Goal: Task Accomplishment & Management: Manage account settings

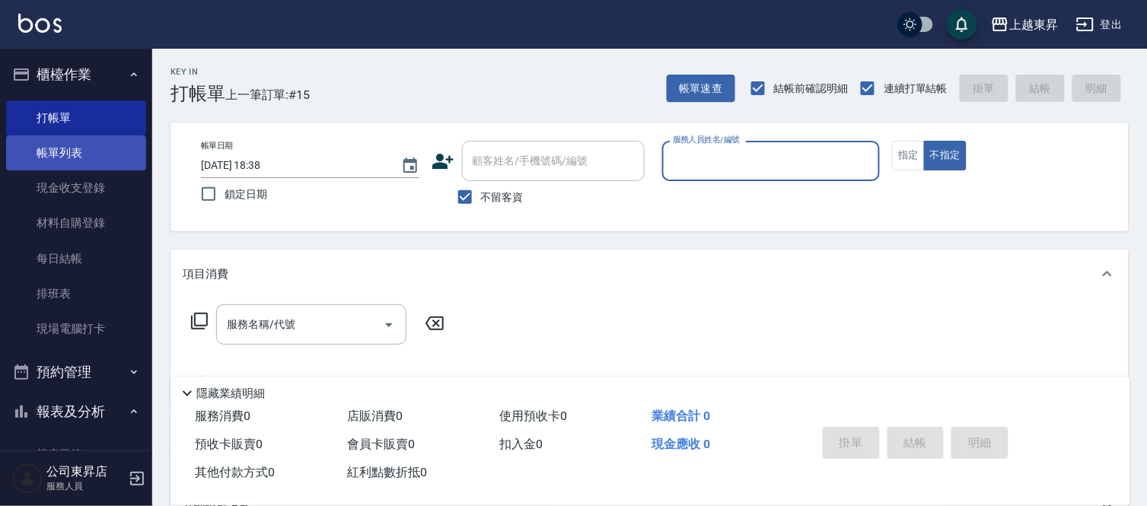
click at [65, 154] on link "帳單列表" at bounding box center [76, 152] width 140 height 35
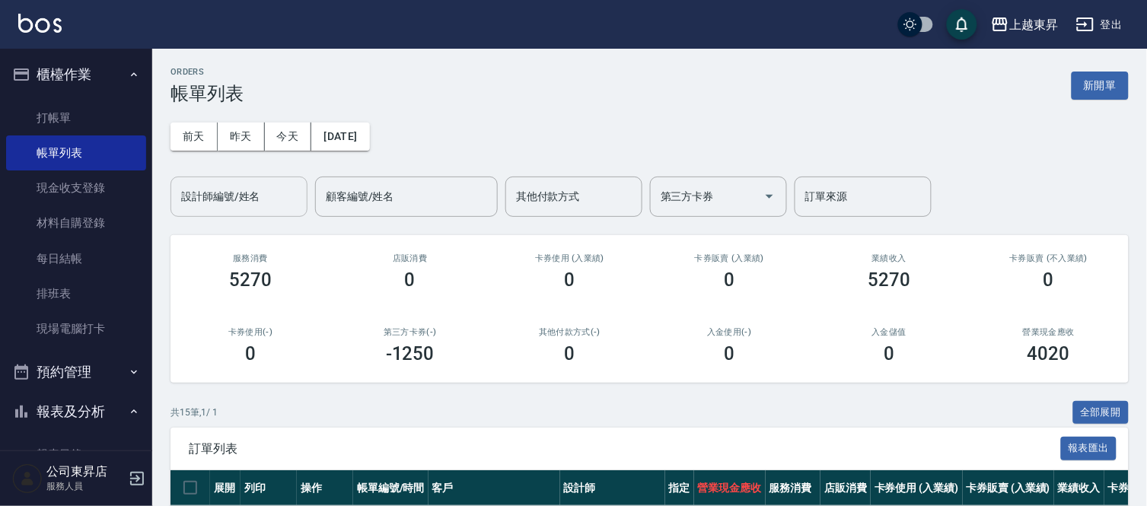
click at [249, 177] on div "設計師編號/姓名" at bounding box center [238, 197] width 137 height 40
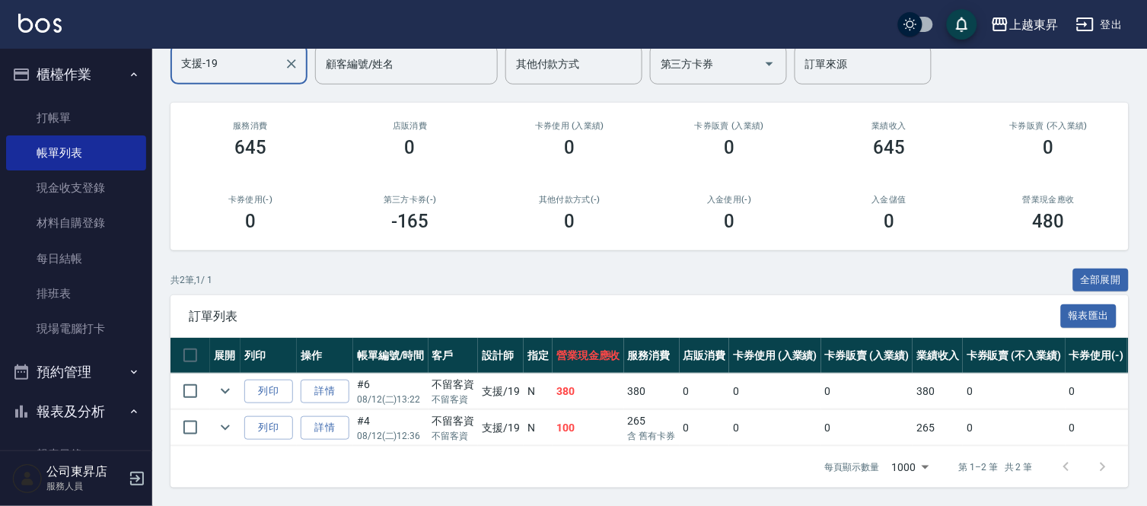
scroll to position [145, 0]
type input "支援-19"
click at [130, 132] on link "打帳單" at bounding box center [76, 117] width 140 height 35
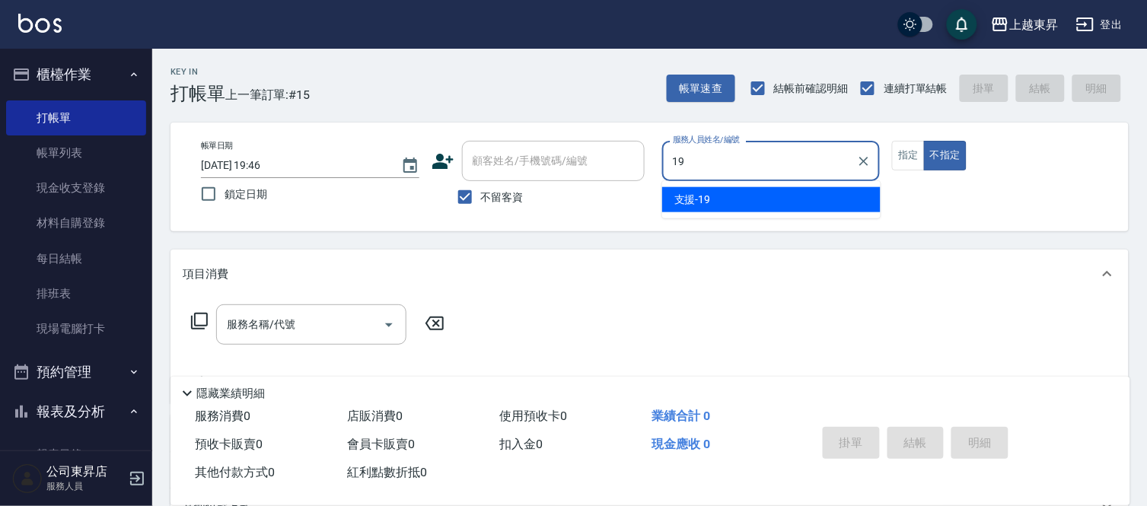
type input "支援-19"
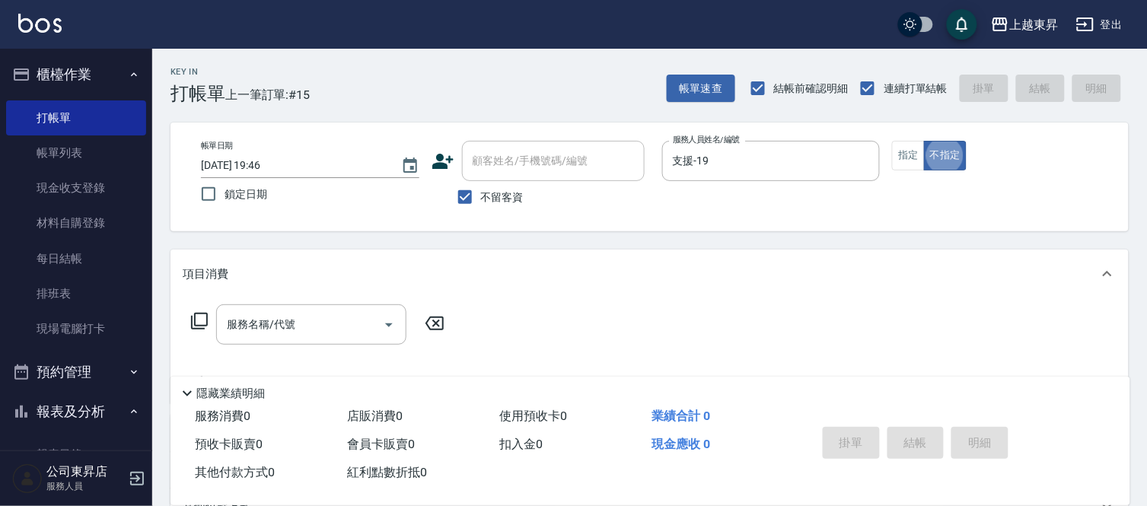
type button "false"
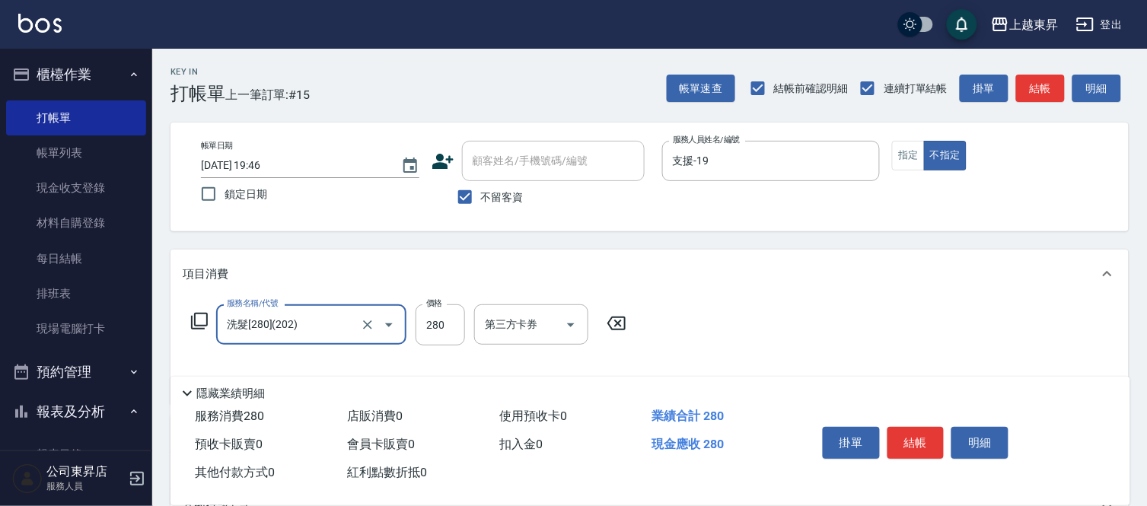
type input "洗髮[280](202)"
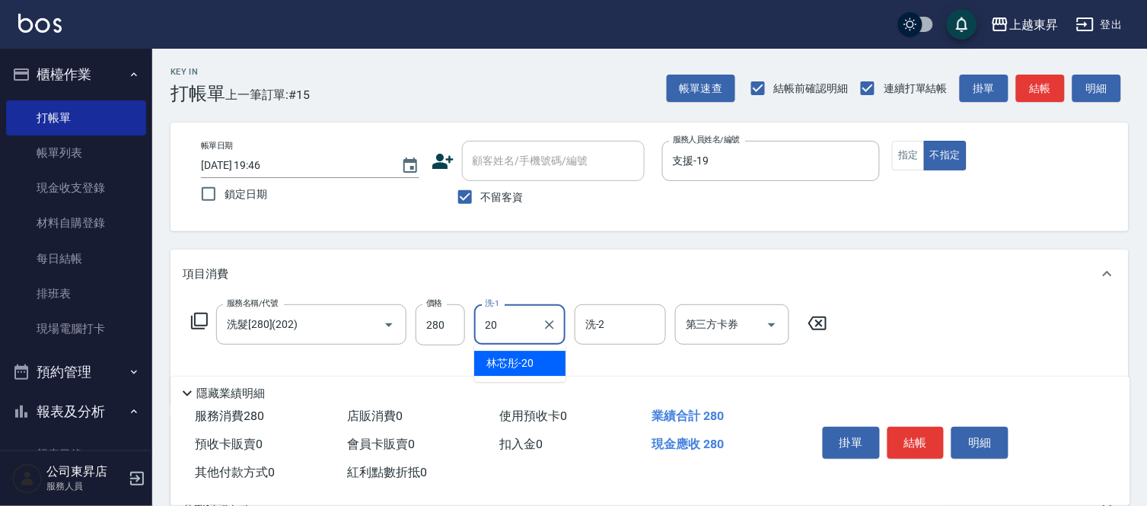
type input "林芯彤-20"
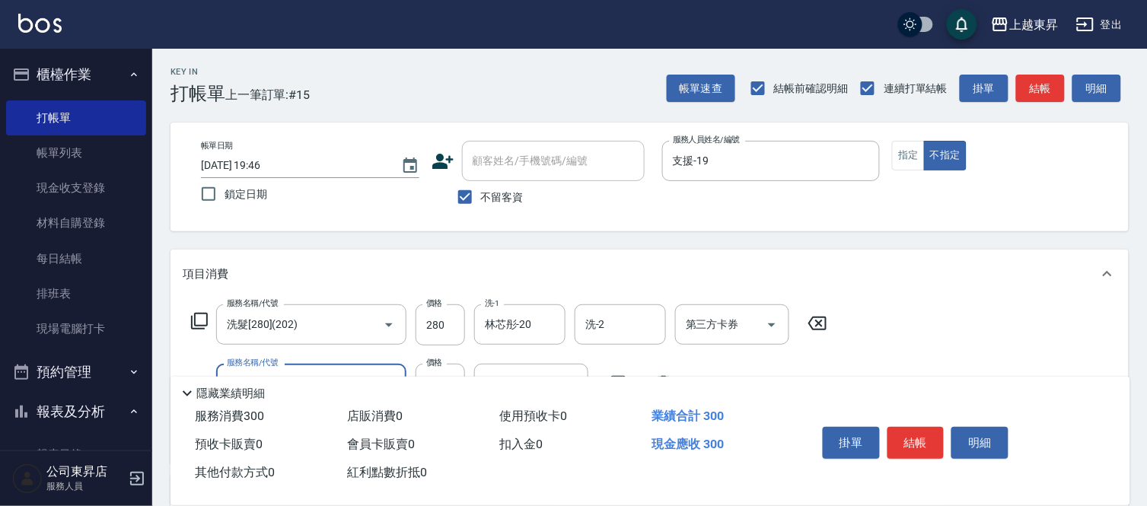
type input "潤絲(801)"
type input "30"
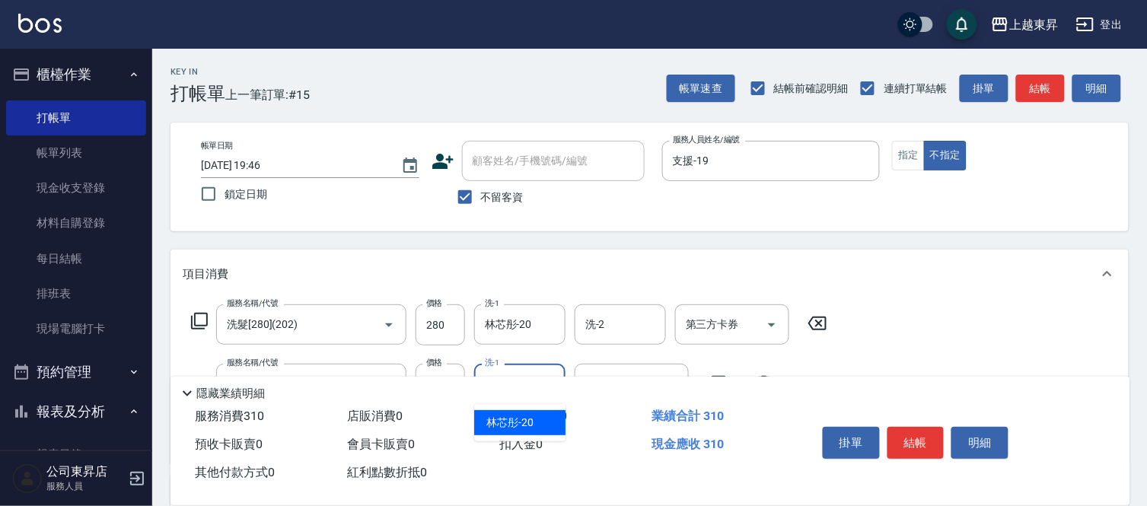
type input "林芯彤-20"
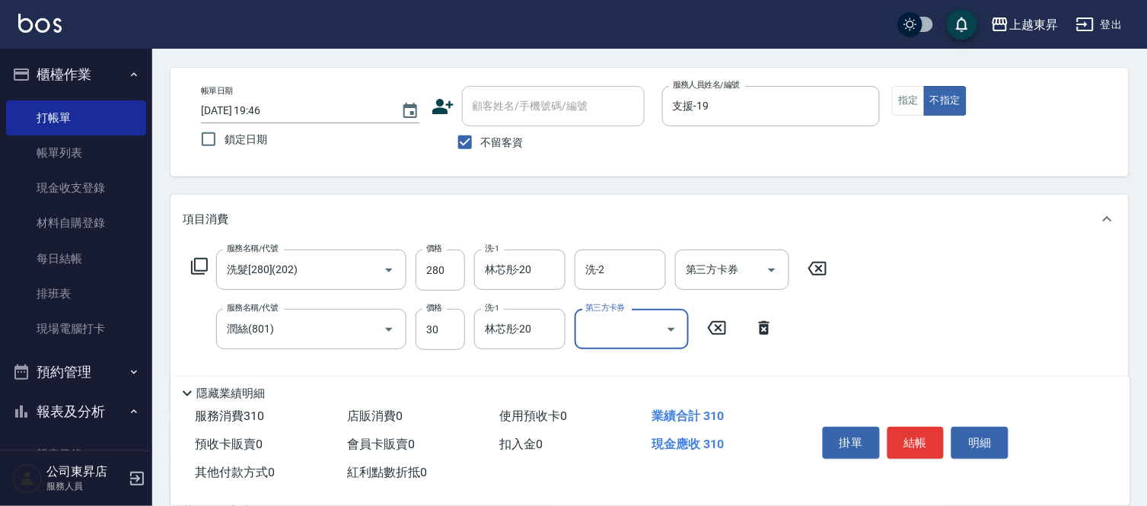
scroll to position [84, 0]
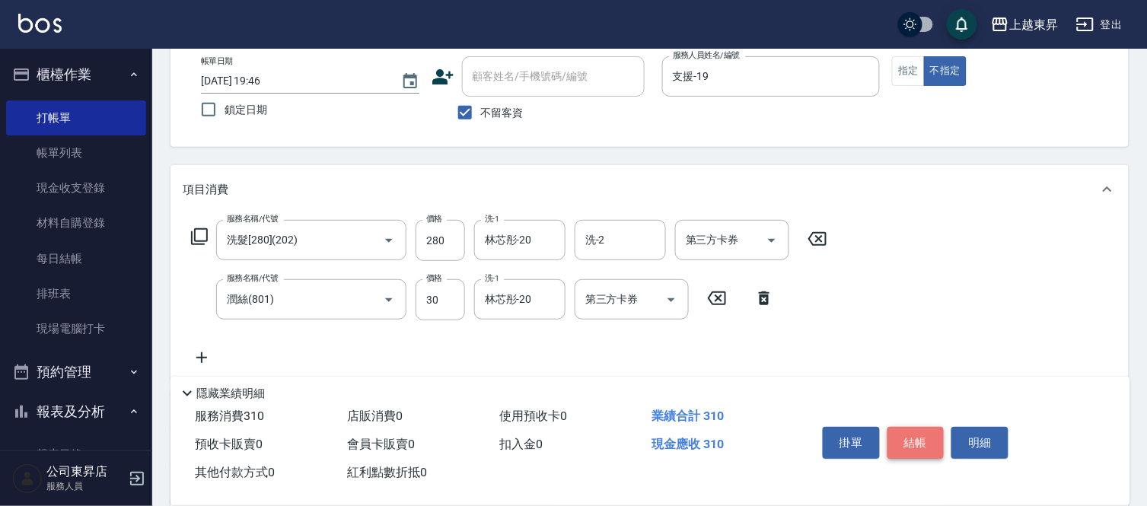
click at [914, 445] on button "結帳" at bounding box center [915, 443] width 57 height 32
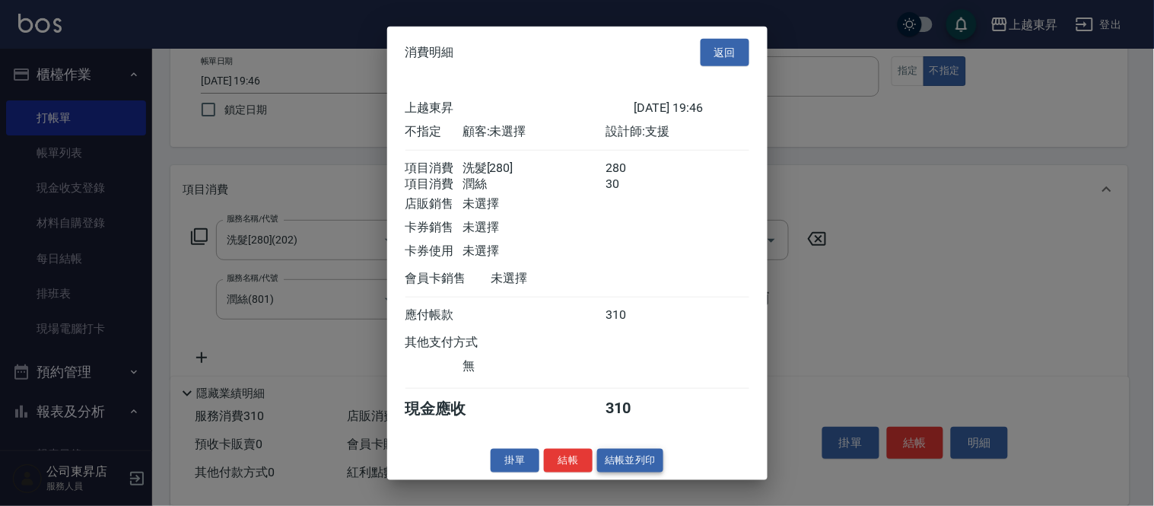
drag, startPoint x: 602, startPoint y: 484, endPoint x: 619, endPoint y: 475, distance: 19.1
click at [619, 476] on div "消費明細 返回 上越東昇 [DATE] 19:46 不指定 顧客: 未選擇 設計師: 支援 項目消費 洗髮[280] 280 項目消費 潤絲 30 店販銷售 …" at bounding box center [577, 253] width 380 height 454
click at [619, 473] on button "結帳並列印" at bounding box center [630, 461] width 66 height 24
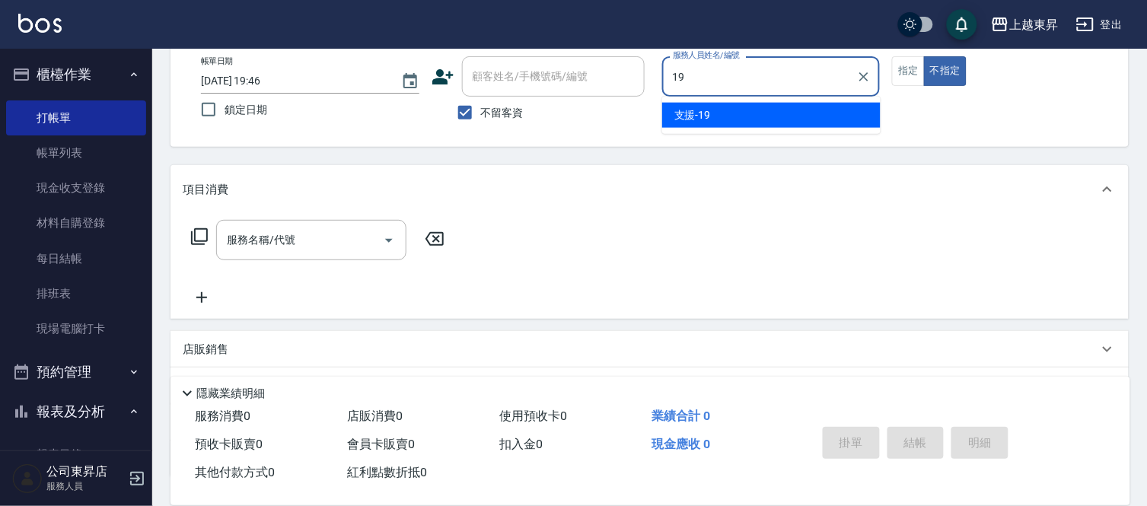
type input "支援-19"
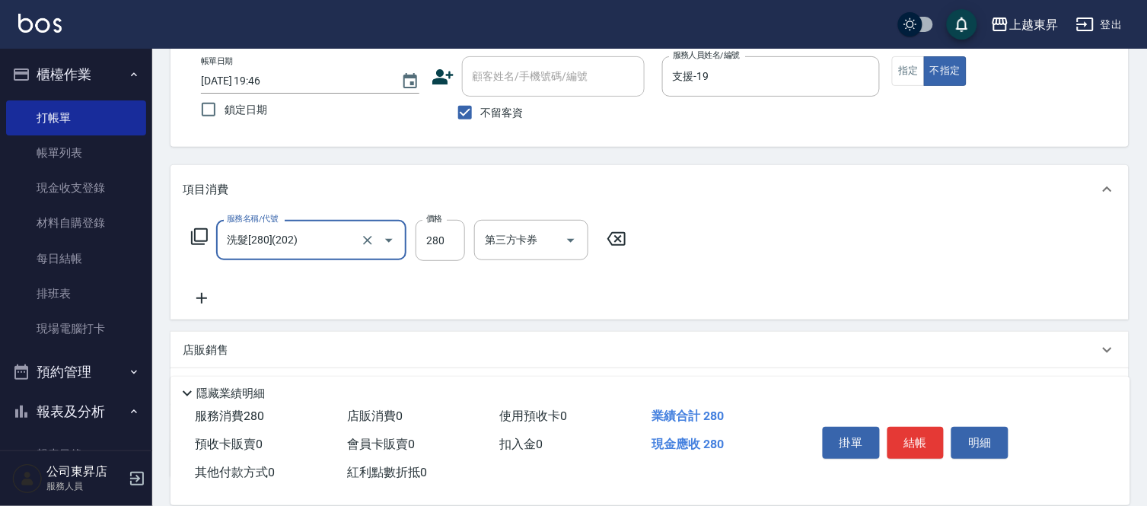
type input "洗髮[280](202)"
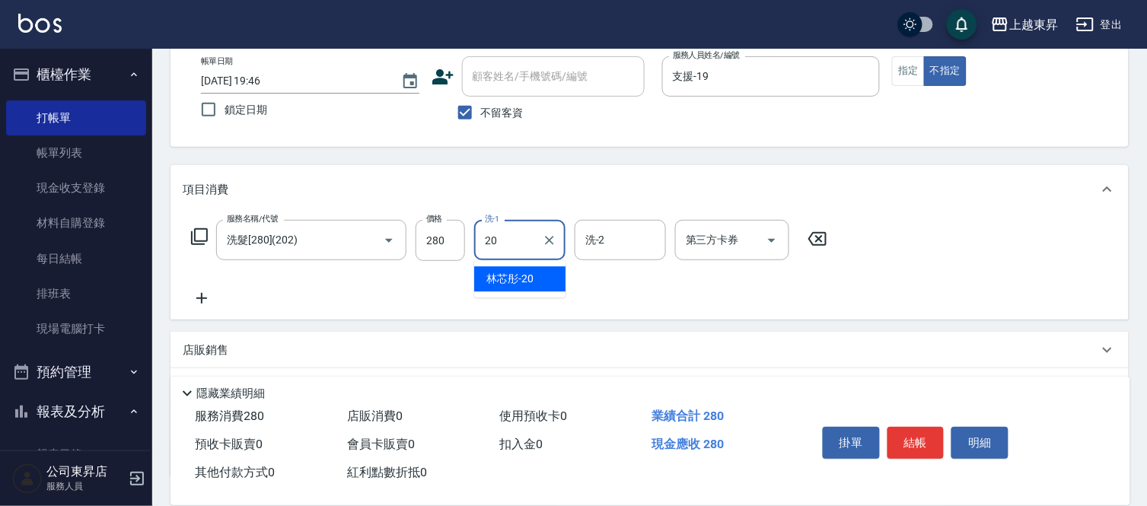
type input "林芯彤-20"
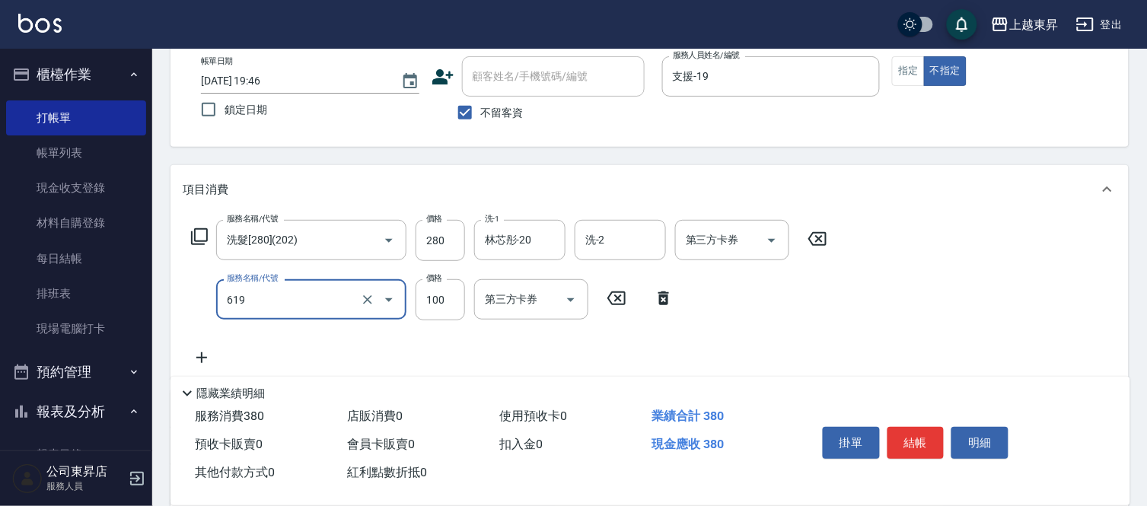
type input "[PERSON_NAME].玻酸.晶膜.水療(619)"
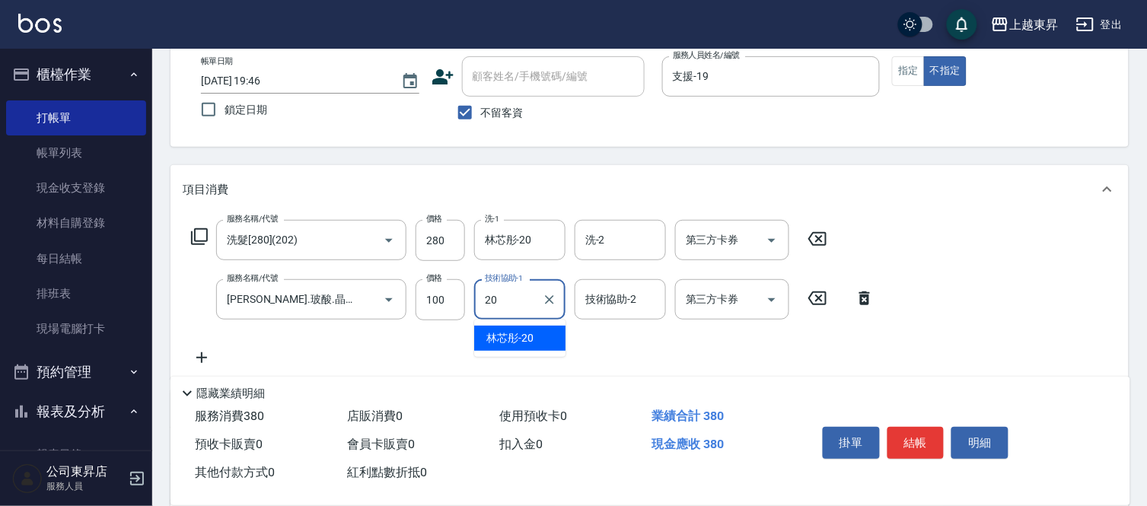
type input "林芯彤-20"
click at [1023, 142] on div "帳單日期 [DATE] 19:46 鎖定日期 顧客姓名/手機號碼/編號 顧客姓名/手機號碼/編號 不留客資 服務人員姓名/編號 支援-19 服務人員姓名/編號…" at bounding box center [649, 92] width 958 height 109
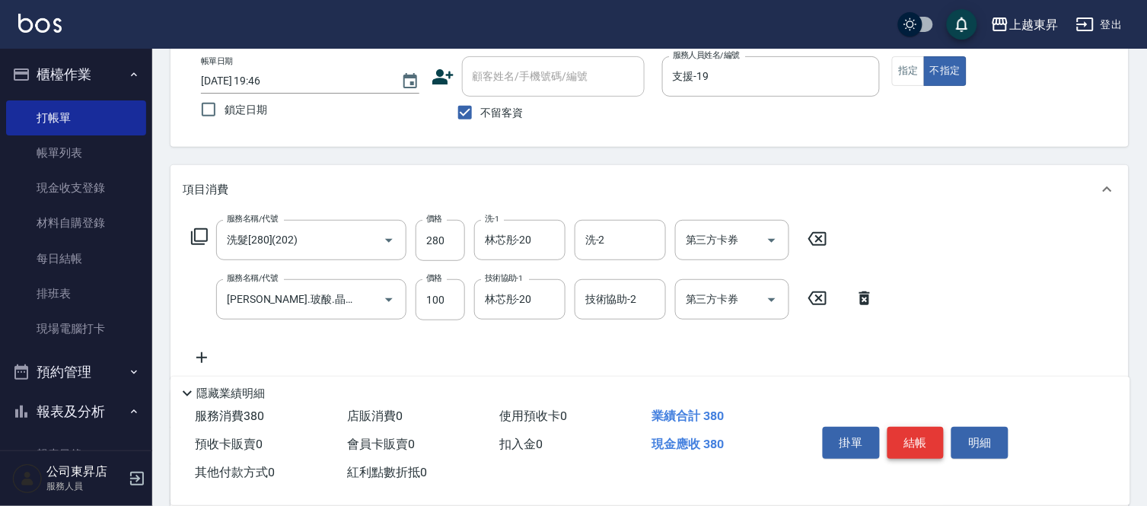
click at [887, 450] on button "結帳" at bounding box center [915, 443] width 57 height 32
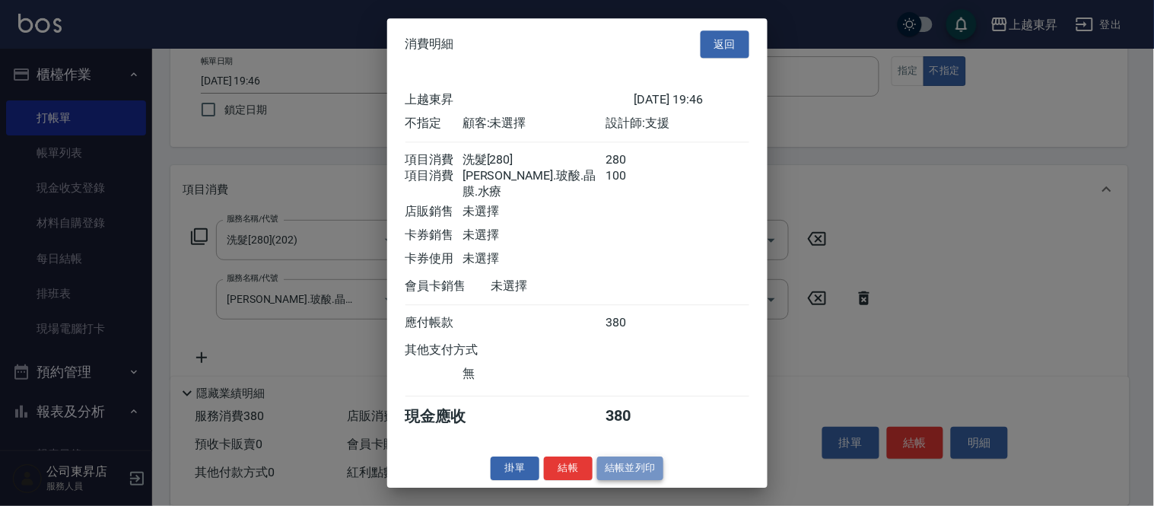
click at [634, 473] on button "結帳並列印" at bounding box center [630, 469] width 66 height 24
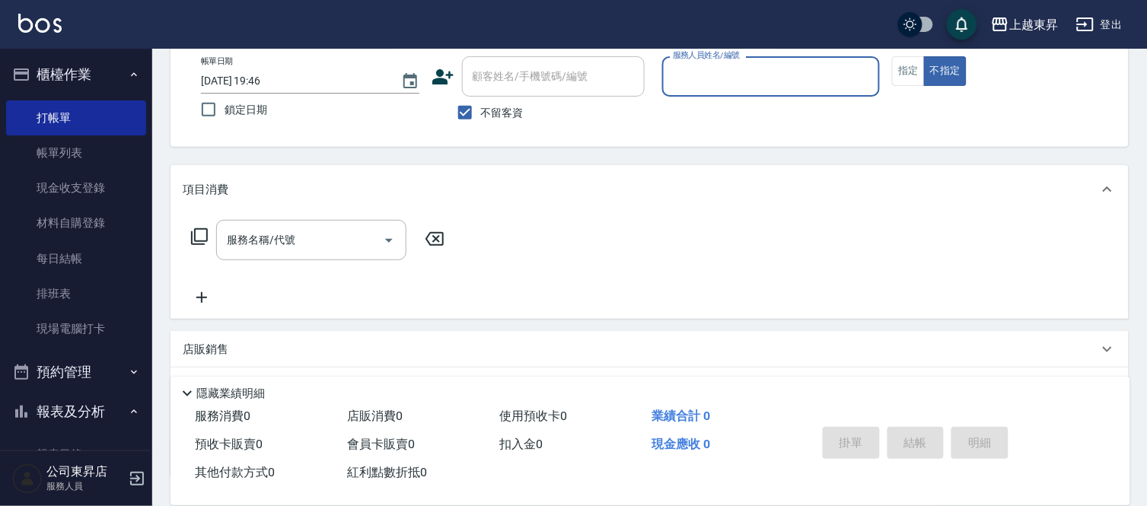
click at [708, 73] on input "服務人員姓名/編號" at bounding box center [771, 76] width 205 height 27
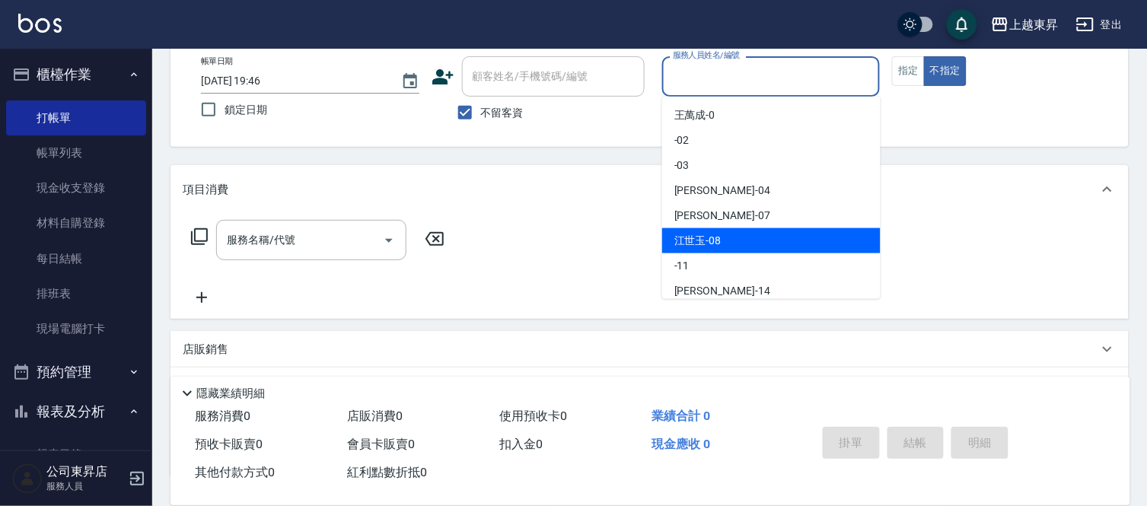
click at [724, 240] on div "江世玉 -08" at bounding box center [771, 240] width 218 height 25
type input "江世玉-08"
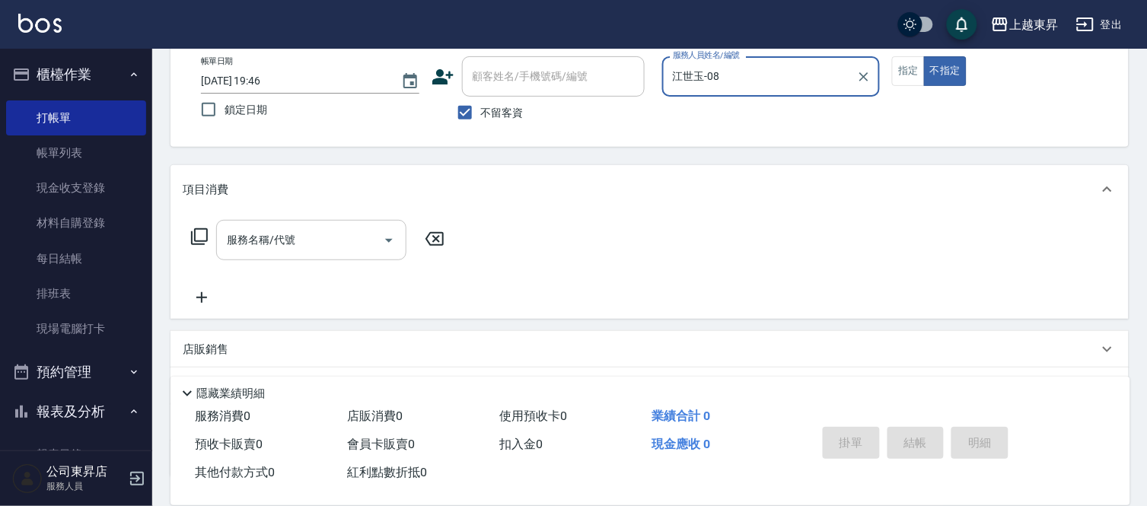
click at [282, 243] on div "服務名稱/代號 服務名稱/代號" at bounding box center [311, 240] width 190 height 40
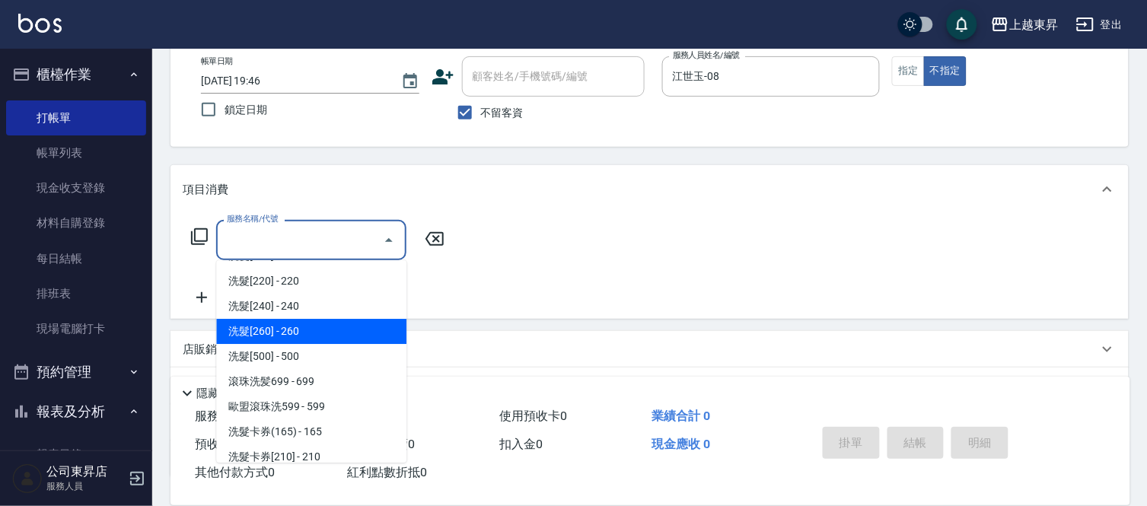
scroll to position [253, 0]
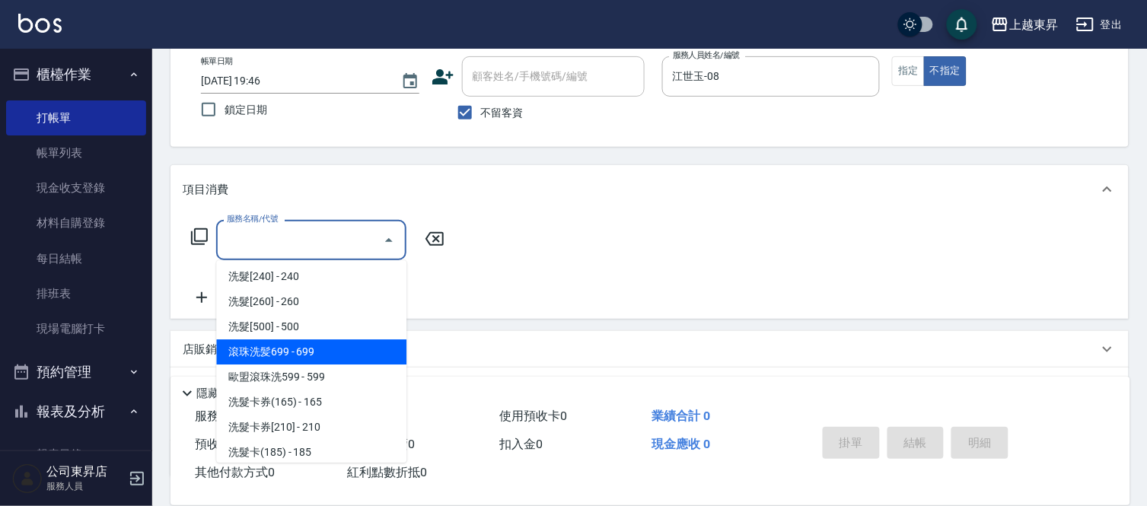
click at [310, 351] on span "滾珠洗髪699 - 699" at bounding box center [311, 351] width 190 height 25
type input "滾珠洗髪699(214)"
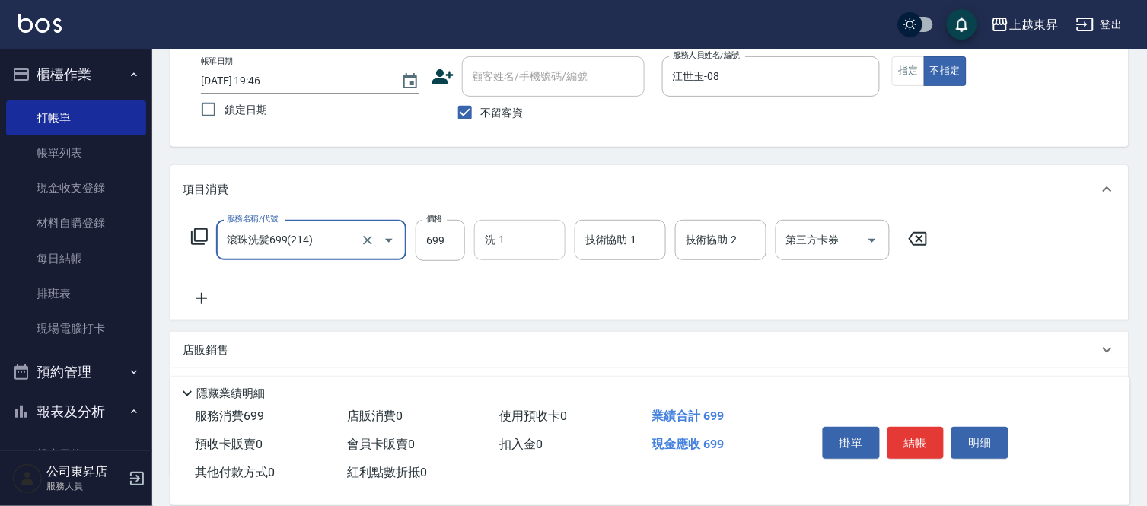
click at [525, 231] on input "洗-1" at bounding box center [520, 240] width 78 height 27
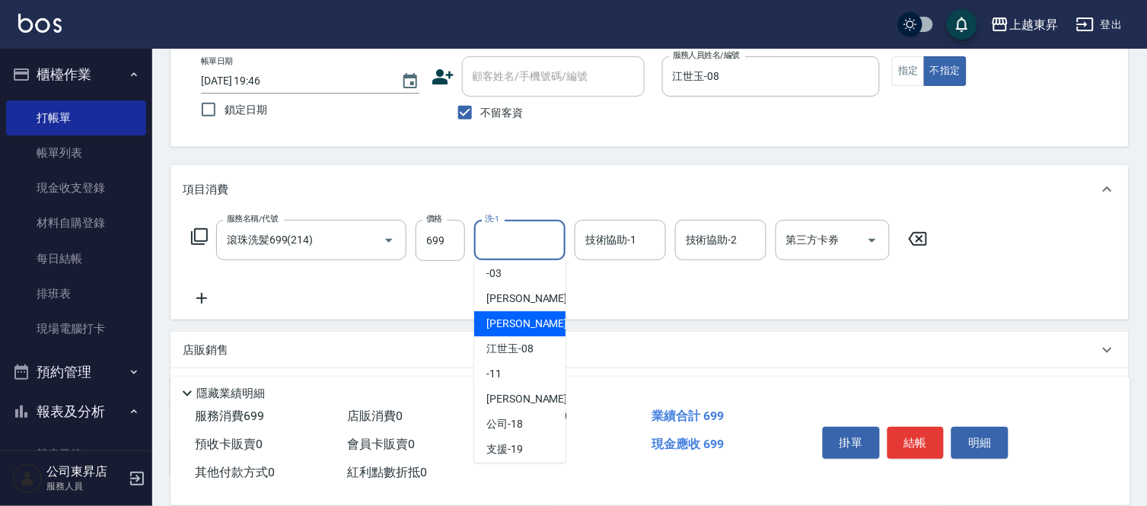
scroll to position [84, 0]
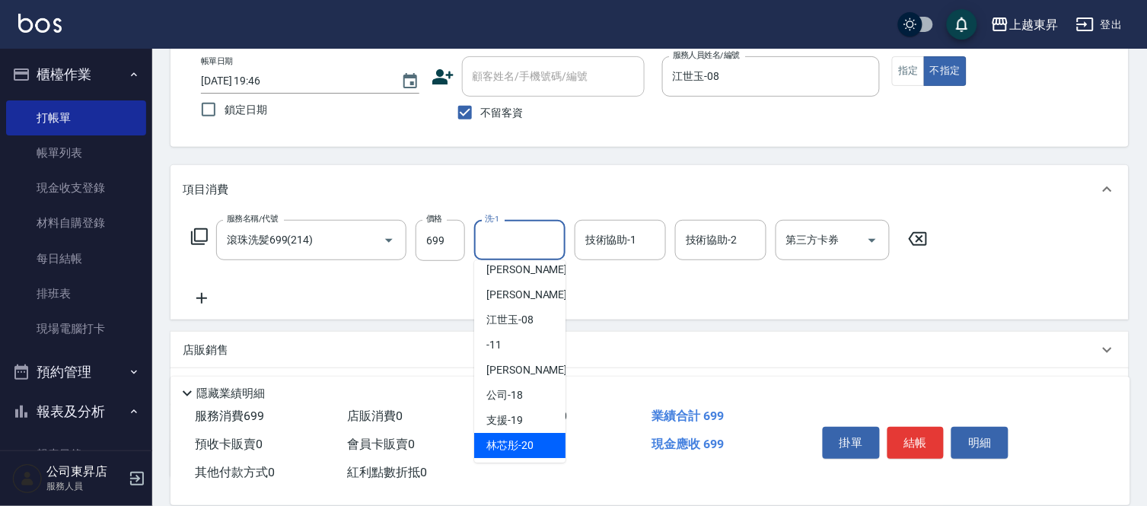
drag, startPoint x: 530, startPoint y: 438, endPoint x: 568, endPoint y: 422, distance: 40.6
click at [531, 438] on span "林芯彤 -20" at bounding box center [509, 446] width 47 height 16
type input "林芯彤-20"
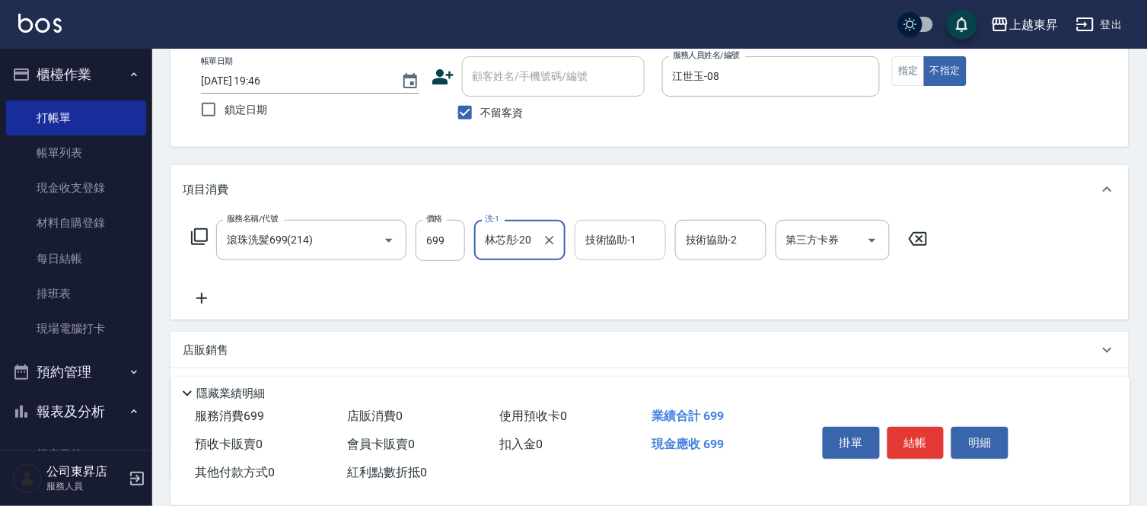
click at [613, 250] on input "技術協助-1" at bounding box center [620, 240] width 78 height 27
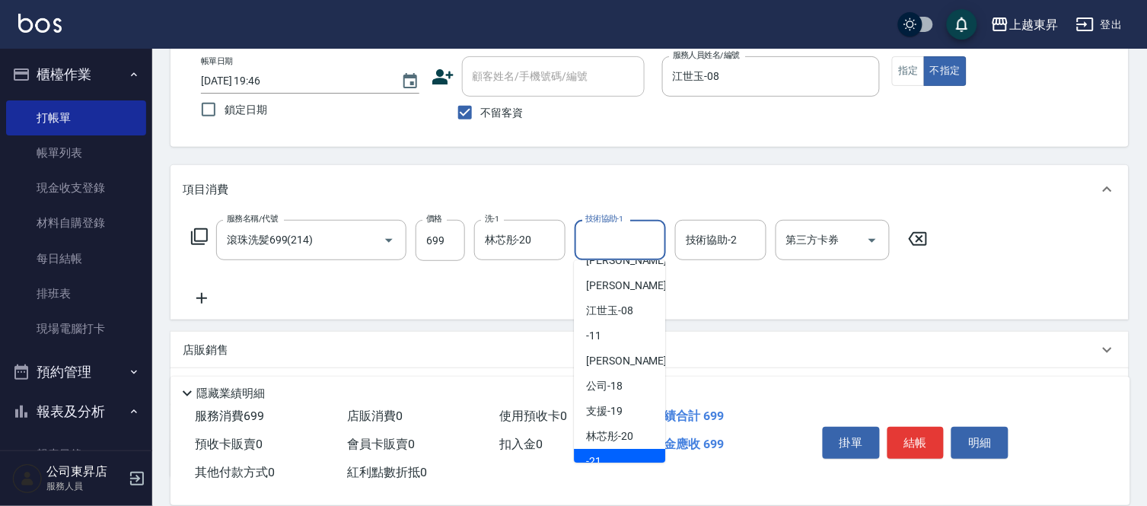
scroll to position [169, 0]
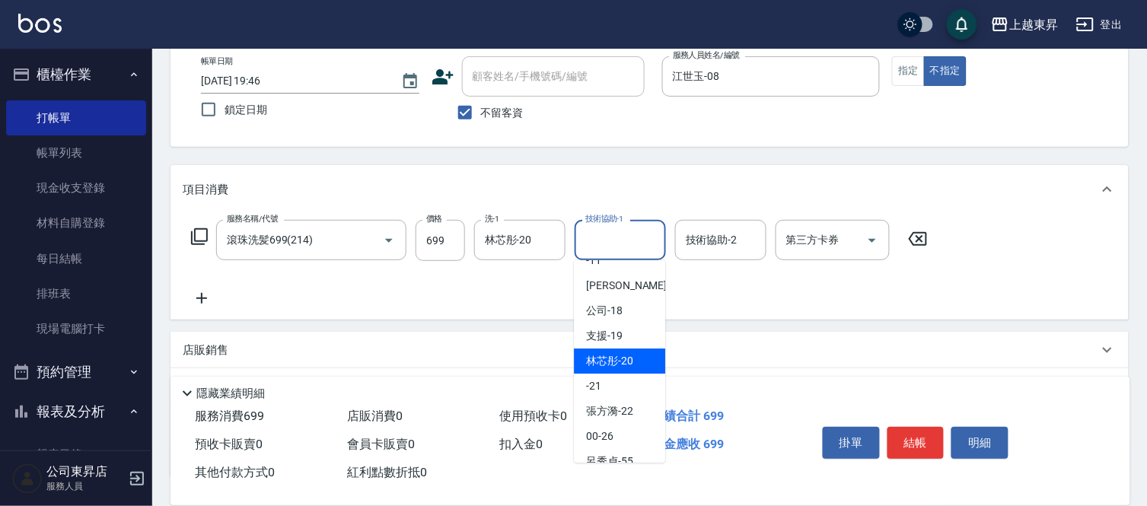
click at [617, 354] on span "林芯彤 -20" at bounding box center [609, 361] width 47 height 16
type input "林芯彤-20"
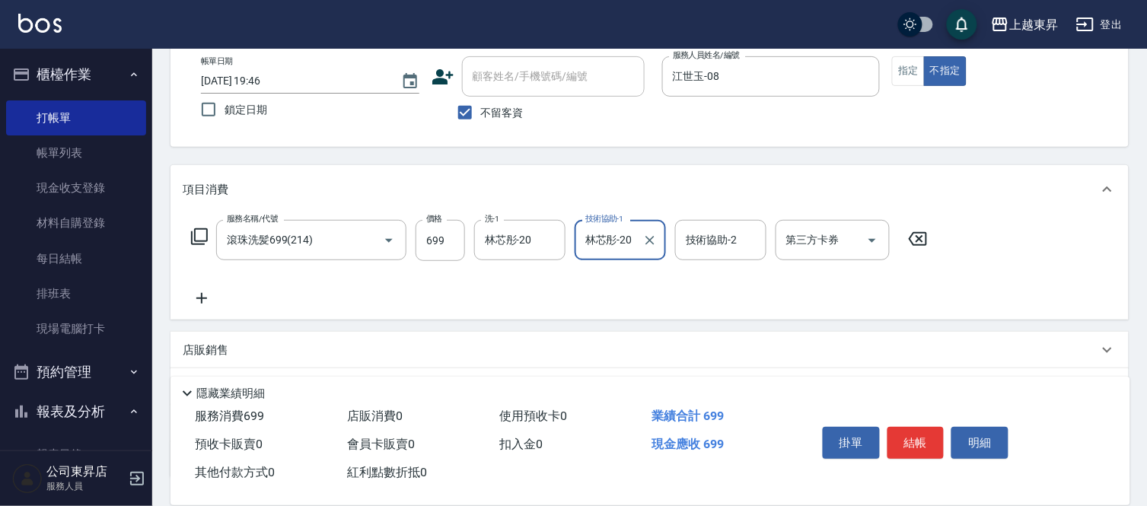
click at [207, 298] on icon at bounding box center [202, 298] width 38 height 18
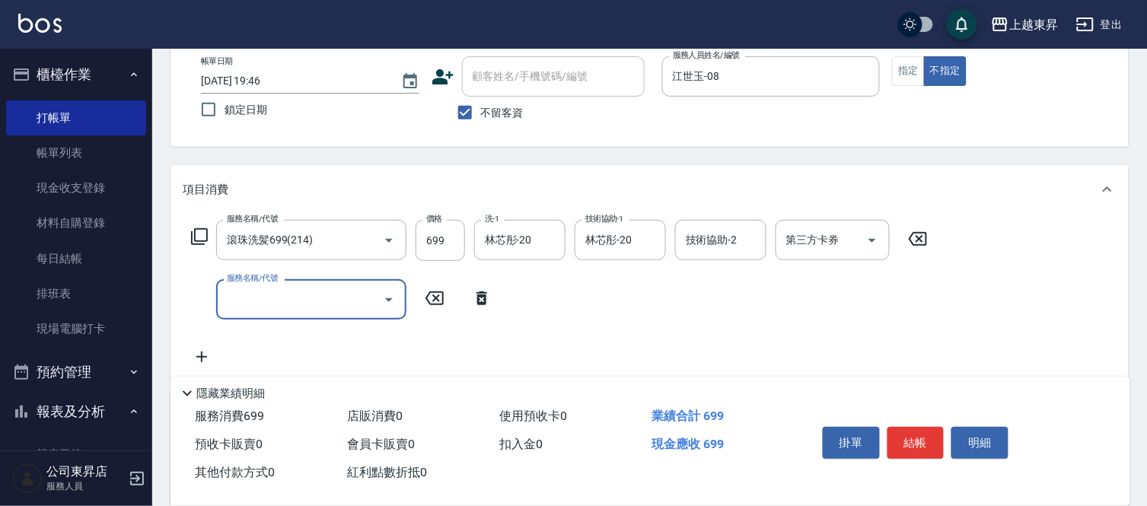
click at [237, 308] on input "服務名稱/代號" at bounding box center [300, 299] width 154 height 27
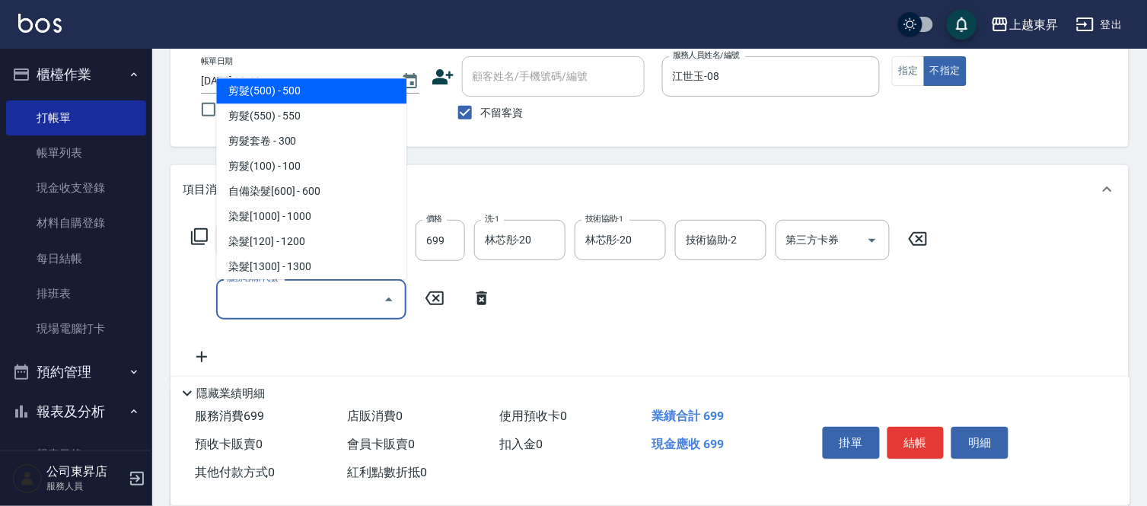
scroll to position [1352, 0]
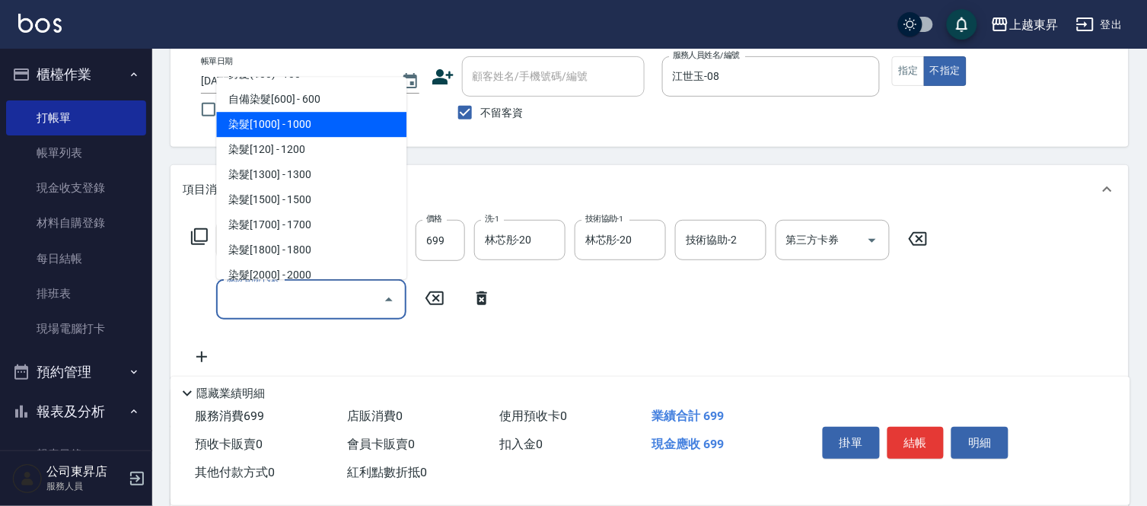
click at [288, 126] on span "染髮[1000] - 1000" at bounding box center [311, 124] width 190 height 25
type input "染髮[1000](502)"
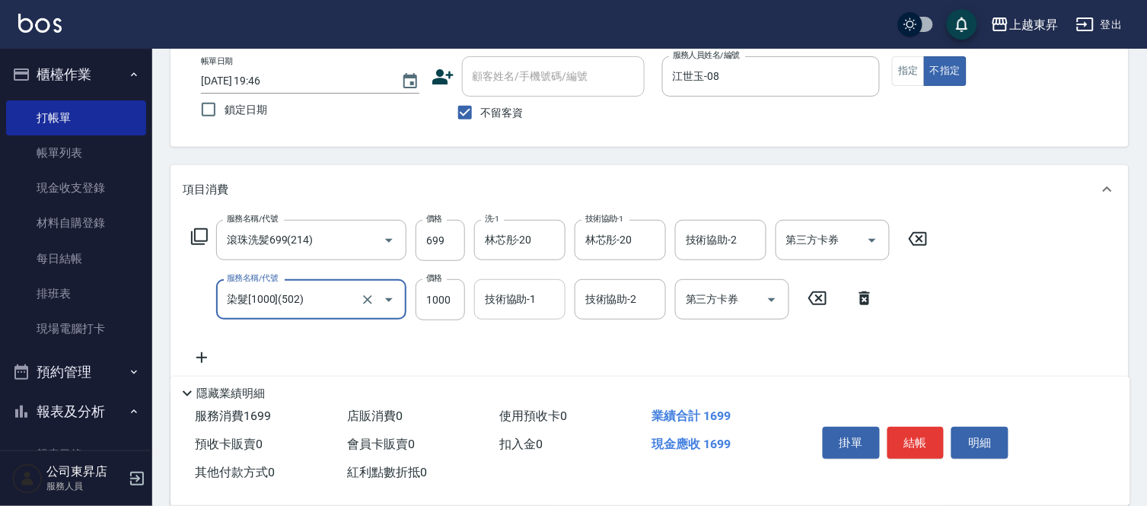
click at [514, 298] on div "技術協助-1 技術協助-1" at bounding box center [519, 299] width 91 height 40
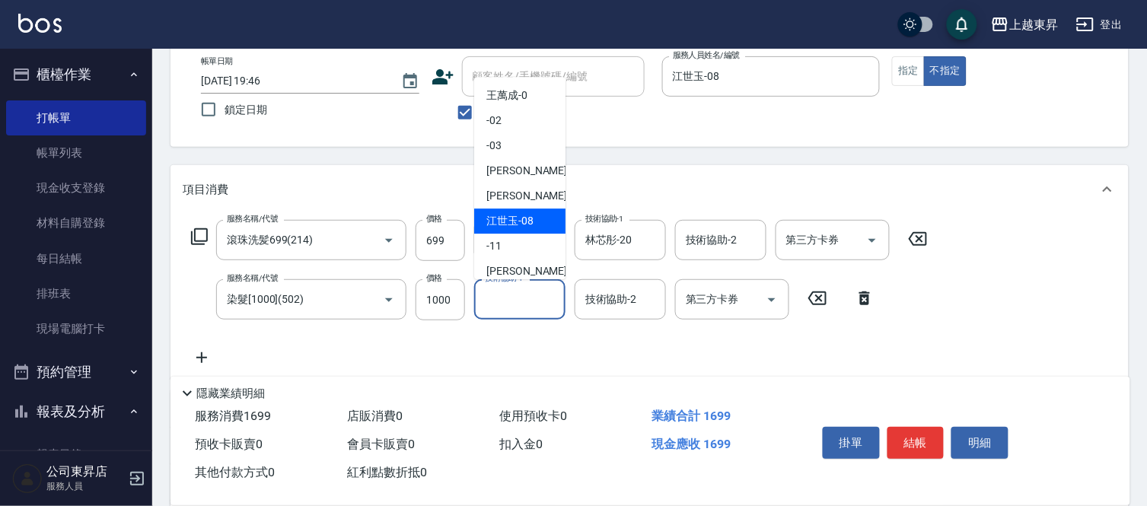
click at [514, 215] on span "江世玉 -08" at bounding box center [509, 221] width 47 height 16
type input "江世玉-08"
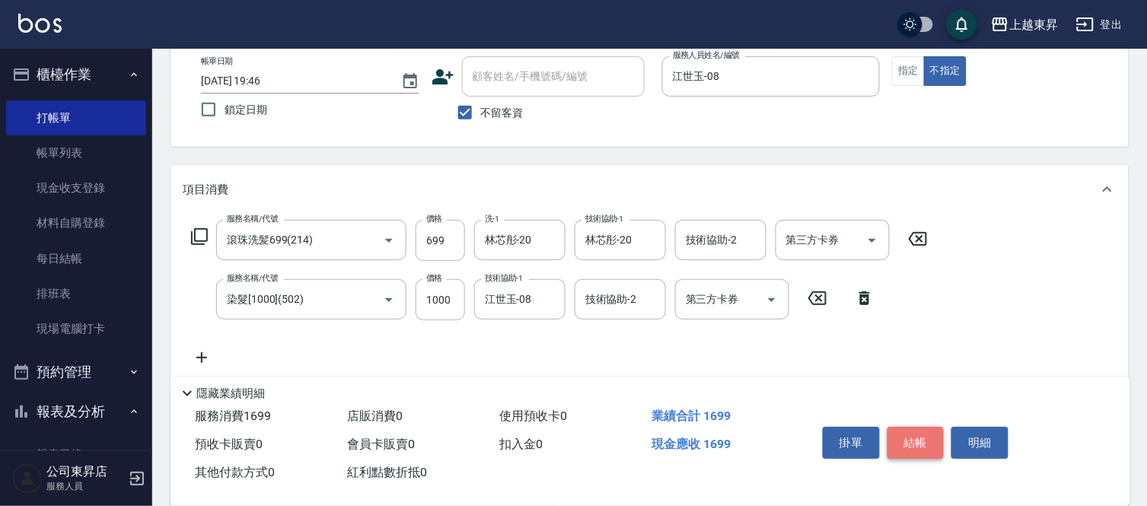
click at [918, 435] on button "結帳" at bounding box center [915, 443] width 57 height 32
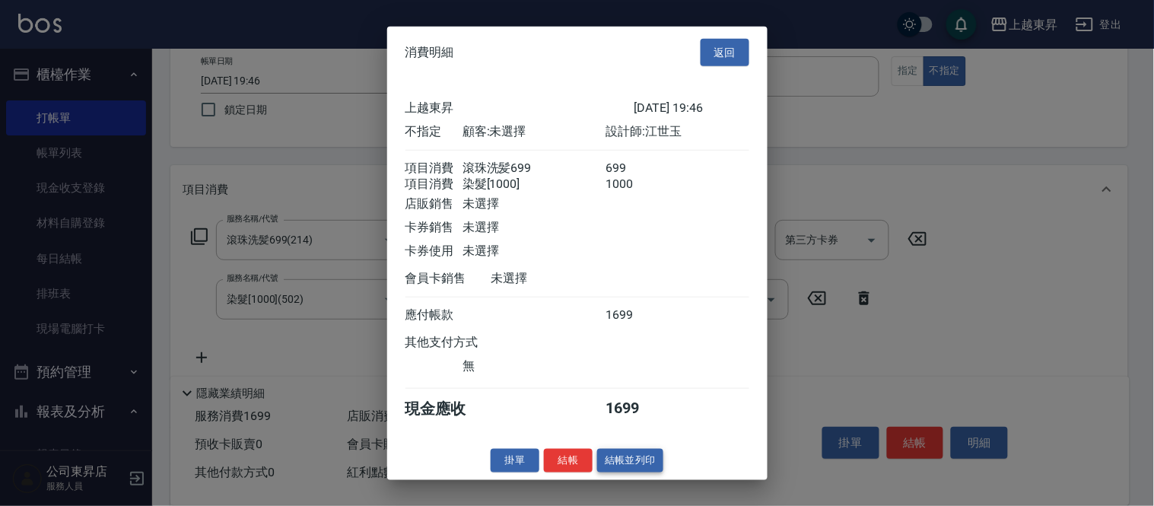
click at [648, 473] on button "結帳並列印" at bounding box center [630, 461] width 66 height 24
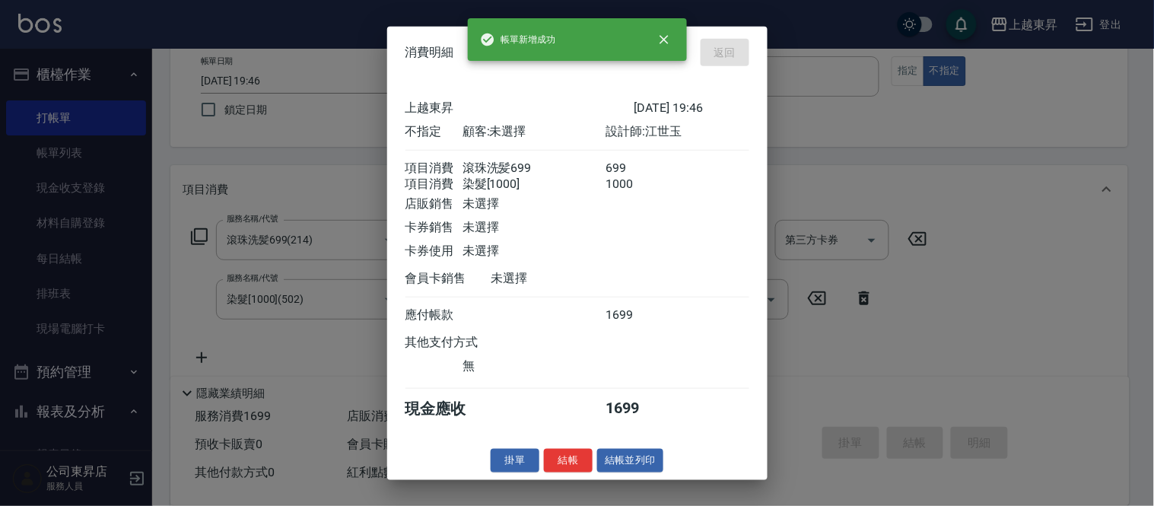
type input "[DATE] 19:52"
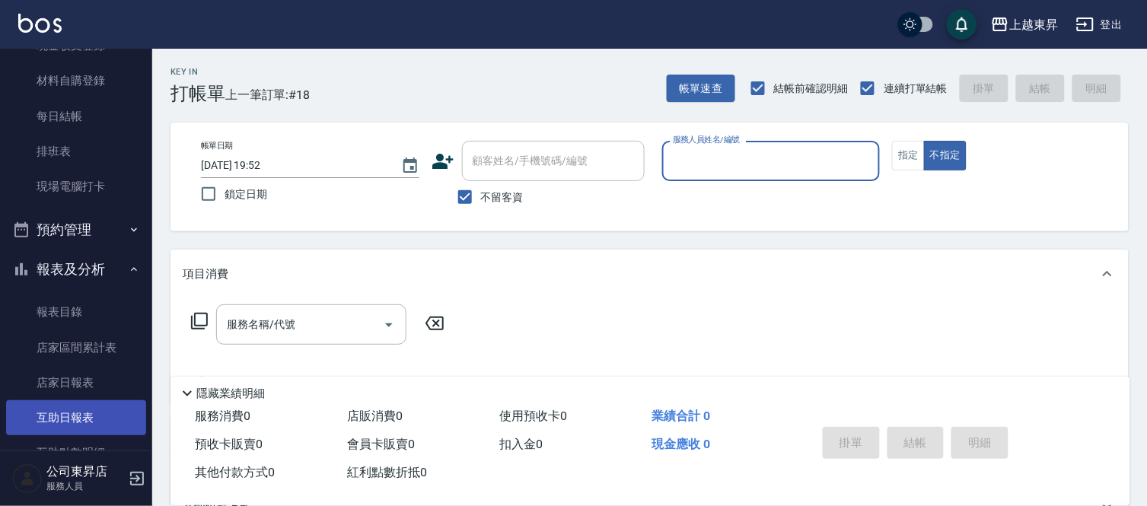
scroll to position [338, 0]
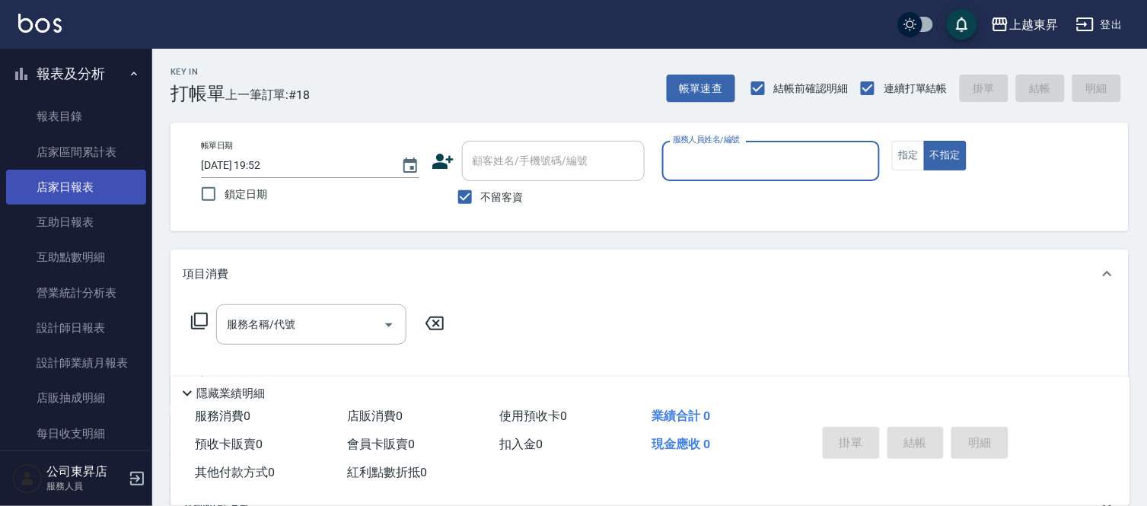
click at [54, 180] on link "店家日報表" at bounding box center [76, 187] width 140 height 35
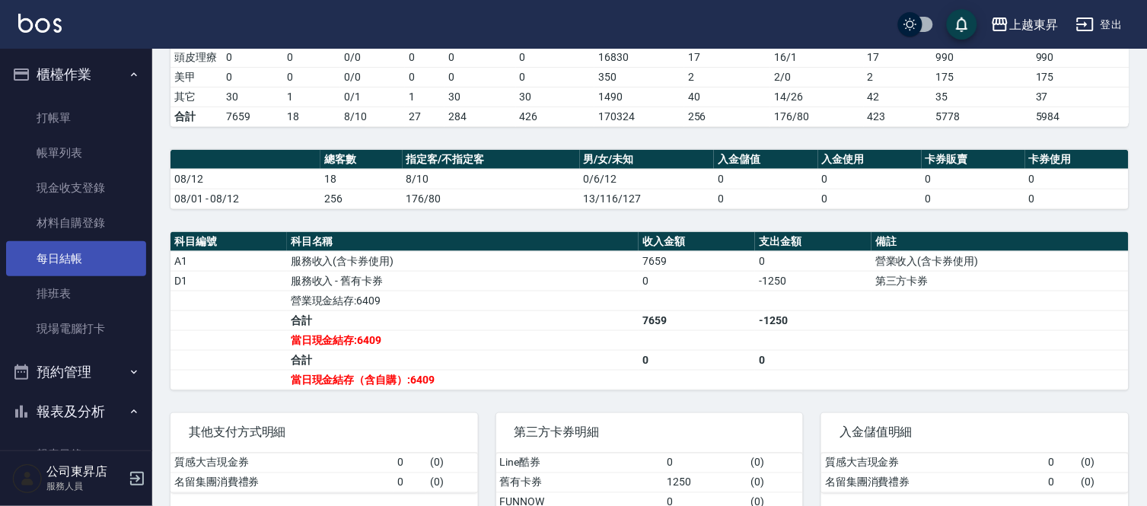
click at [63, 255] on link "每日結帳" at bounding box center [76, 258] width 140 height 35
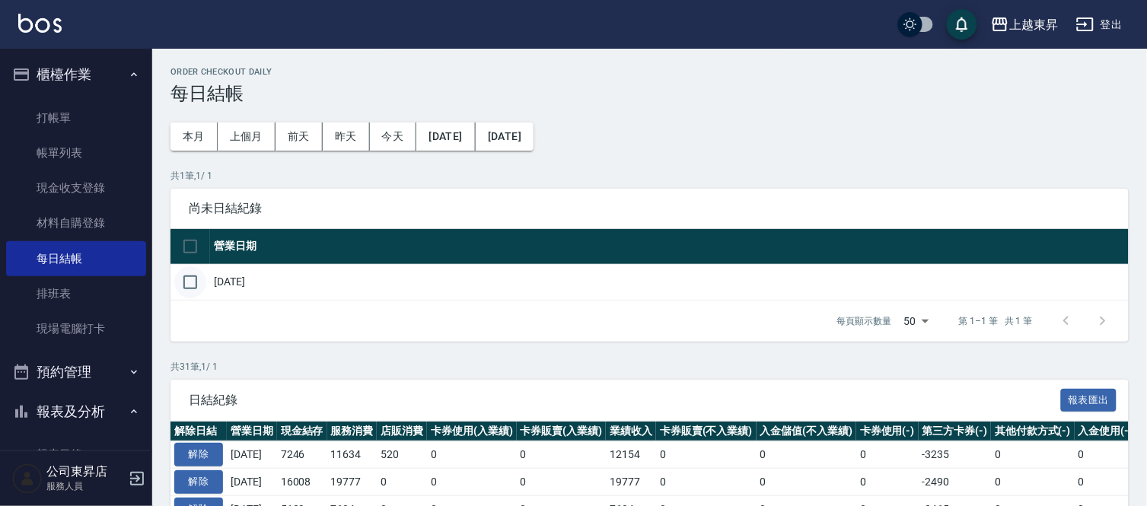
click at [186, 282] on input "checkbox" at bounding box center [190, 282] width 32 height 32
checkbox input "true"
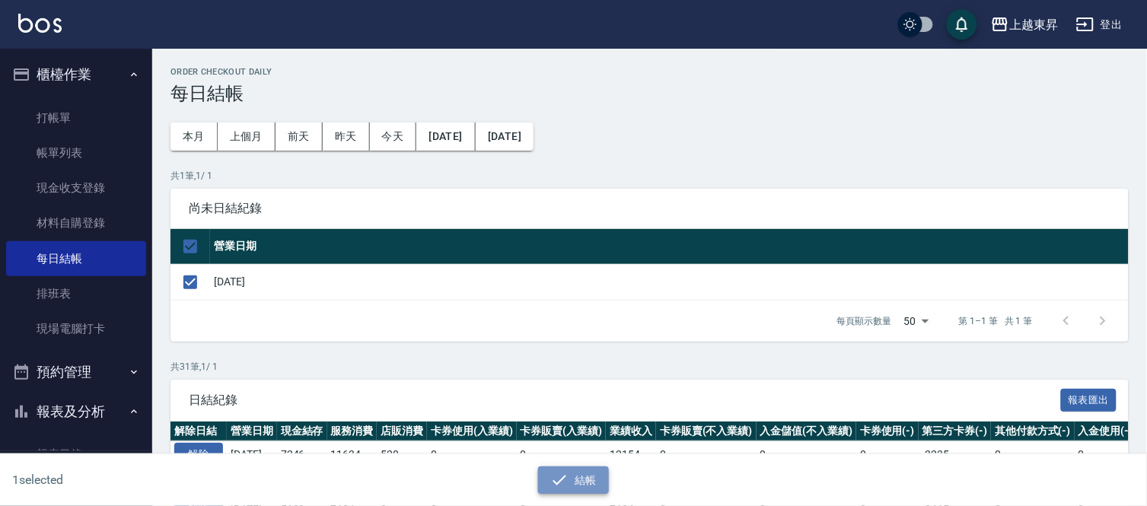
click at [573, 473] on button "結帳" at bounding box center [573, 480] width 71 height 28
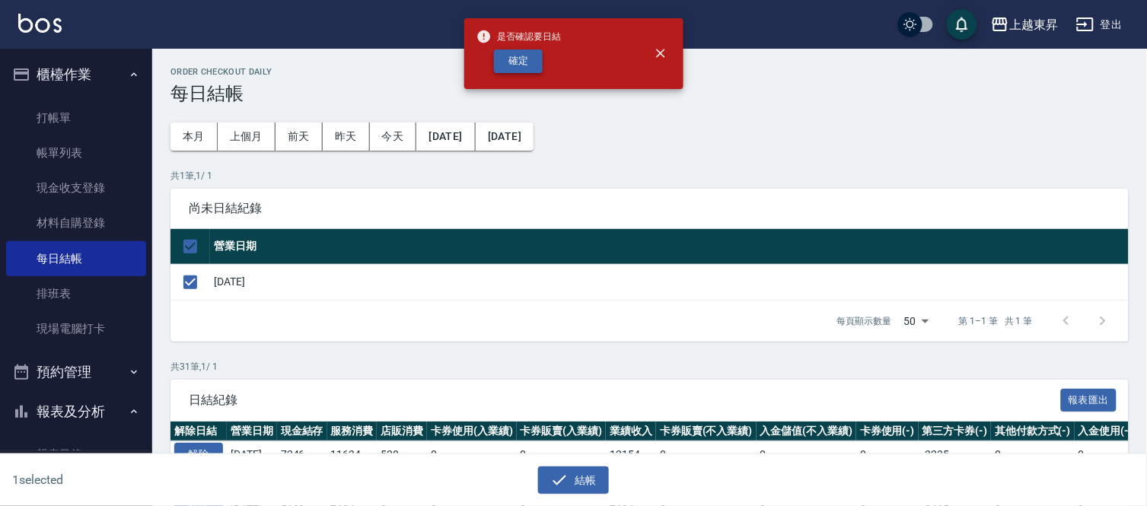
click at [514, 63] on button "確定" at bounding box center [518, 61] width 49 height 24
checkbox input "false"
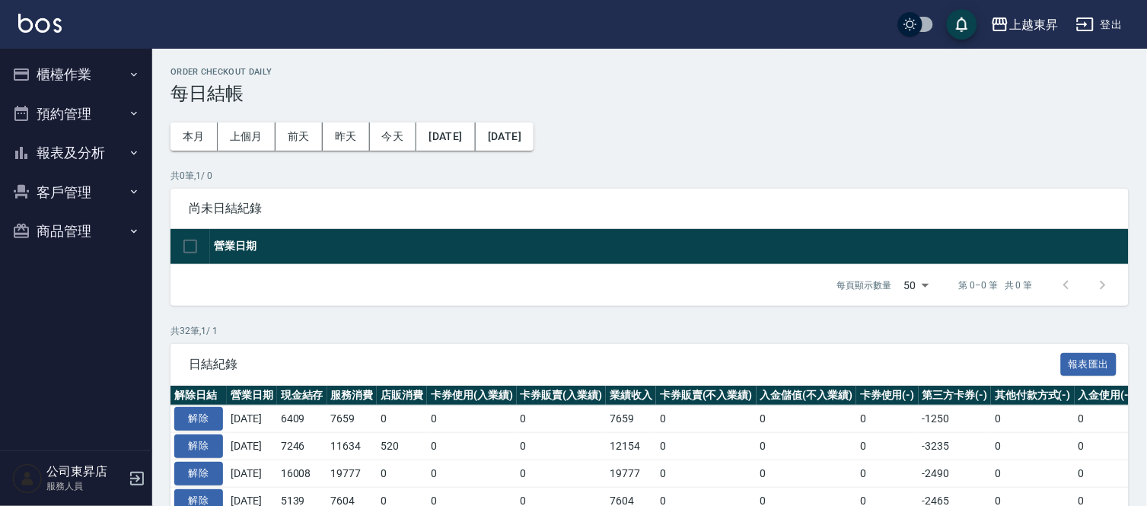
click at [66, 150] on button "報表及分析" at bounding box center [76, 153] width 140 height 40
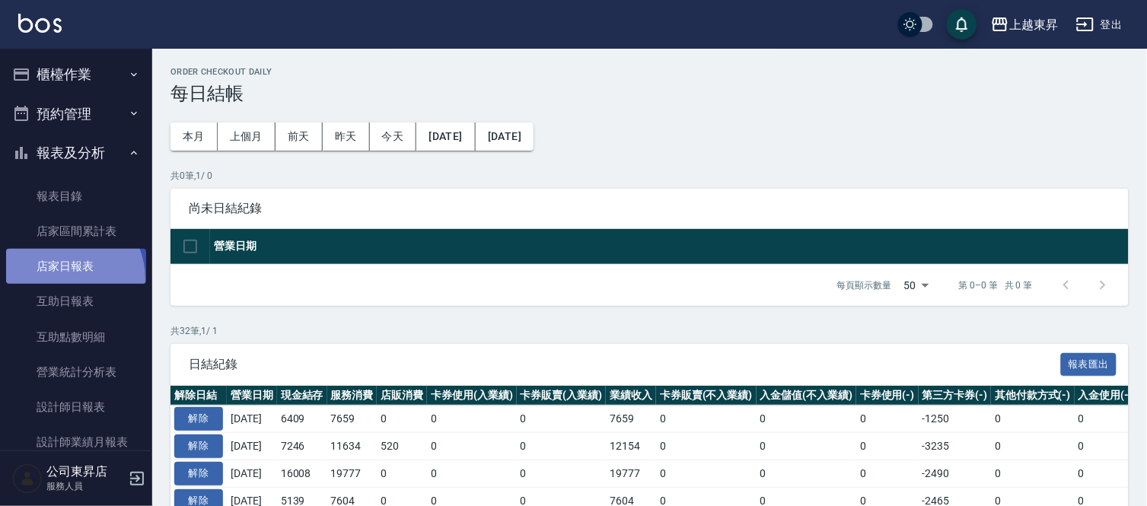
click at [61, 278] on link "店家日報表" at bounding box center [76, 266] width 140 height 35
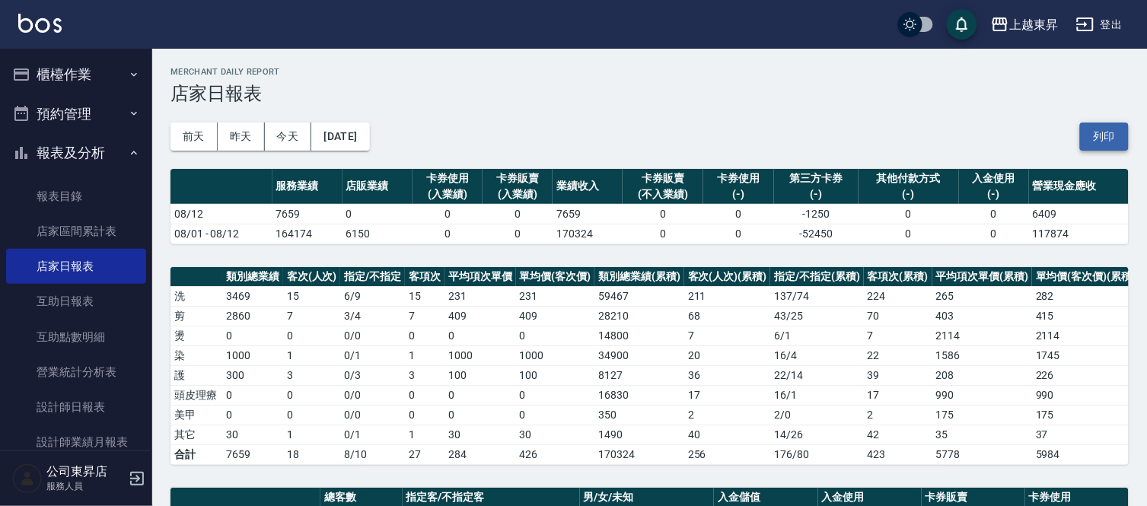
click at [1099, 125] on button "列印" at bounding box center [1104, 137] width 49 height 28
click at [68, 307] on link "互助日報表" at bounding box center [76, 301] width 140 height 35
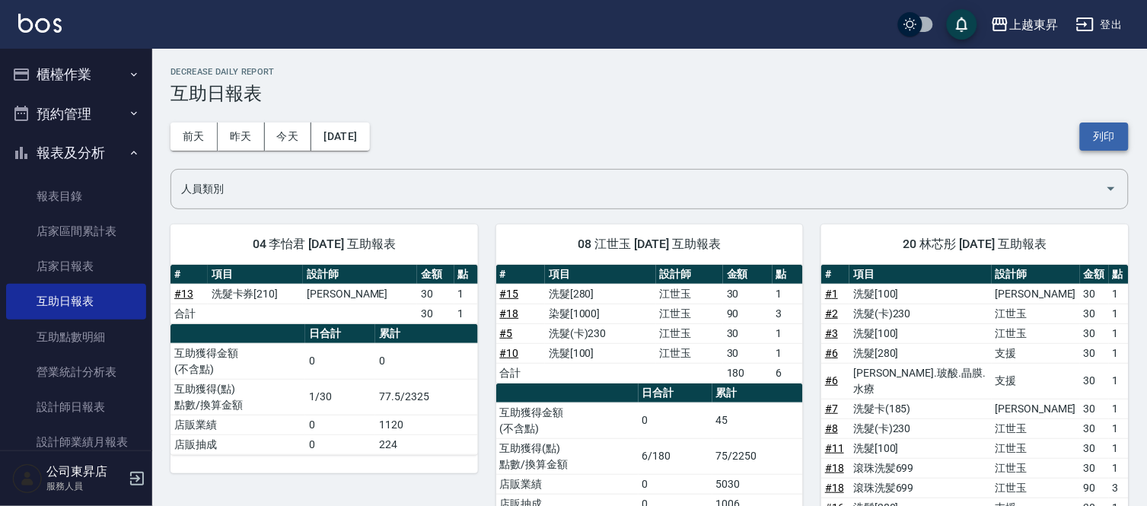
click at [1100, 138] on button "列印" at bounding box center [1104, 137] width 49 height 28
click at [72, 412] on link "設計師日報表" at bounding box center [76, 407] width 140 height 35
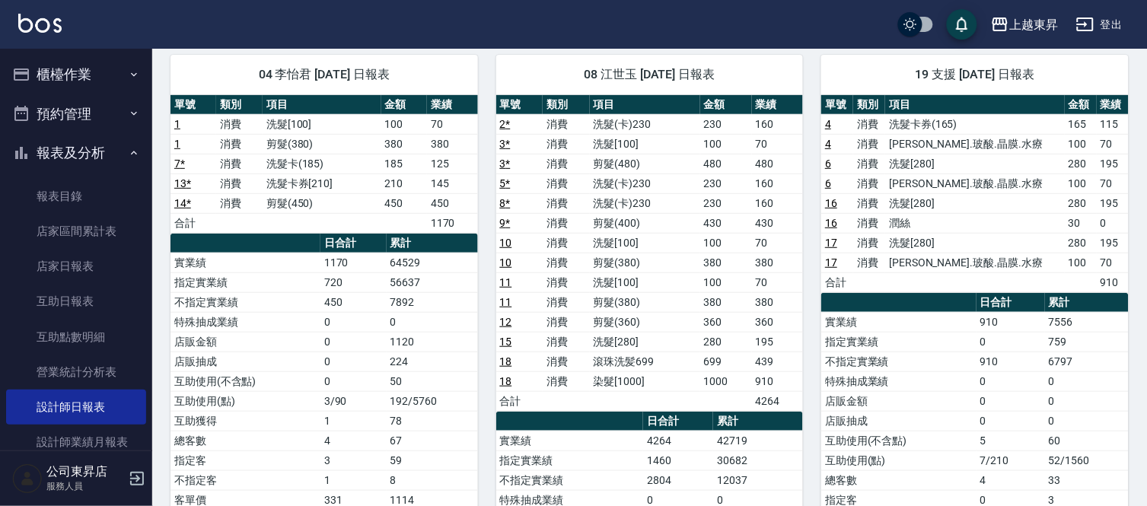
scroll to position [84, 0]
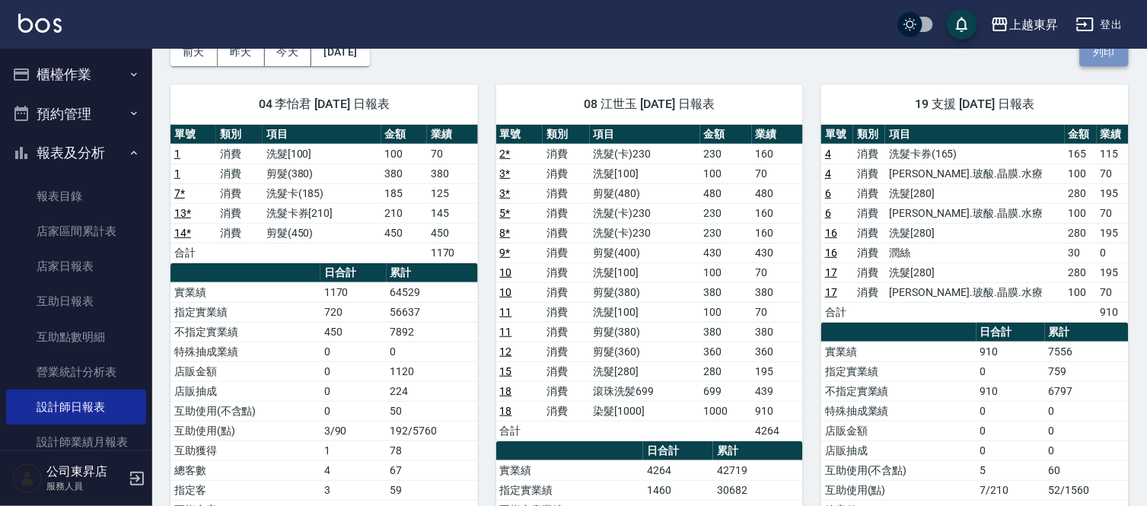
click at [1100, 50] on button "列印" at bounding box center [1104, 52] width 49 height 28
